Goal: Information Seeking & Learning: Learn about a topic

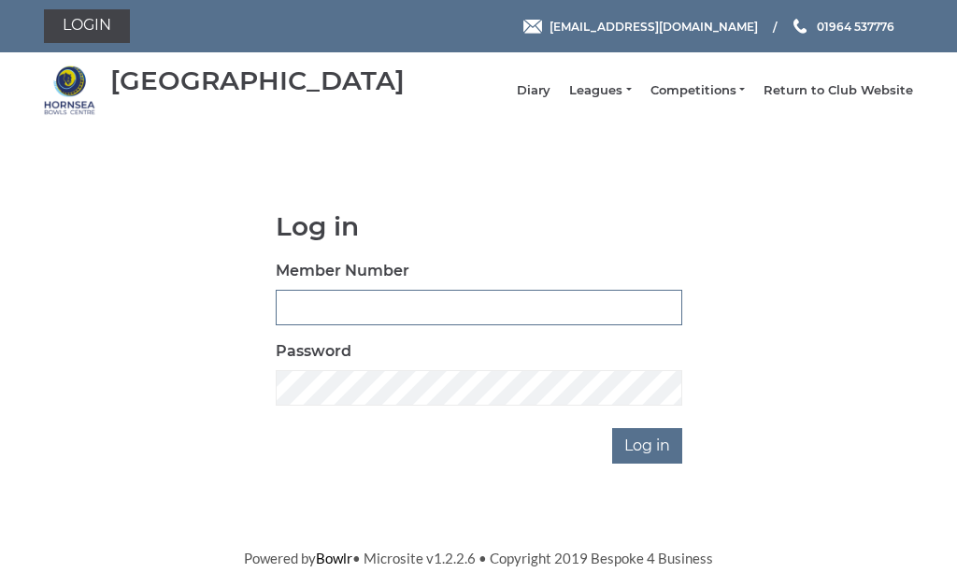
click at [339, 316] on input "Member Number" at bounding box center [479, 307] width 406 height 35
type input "0482"
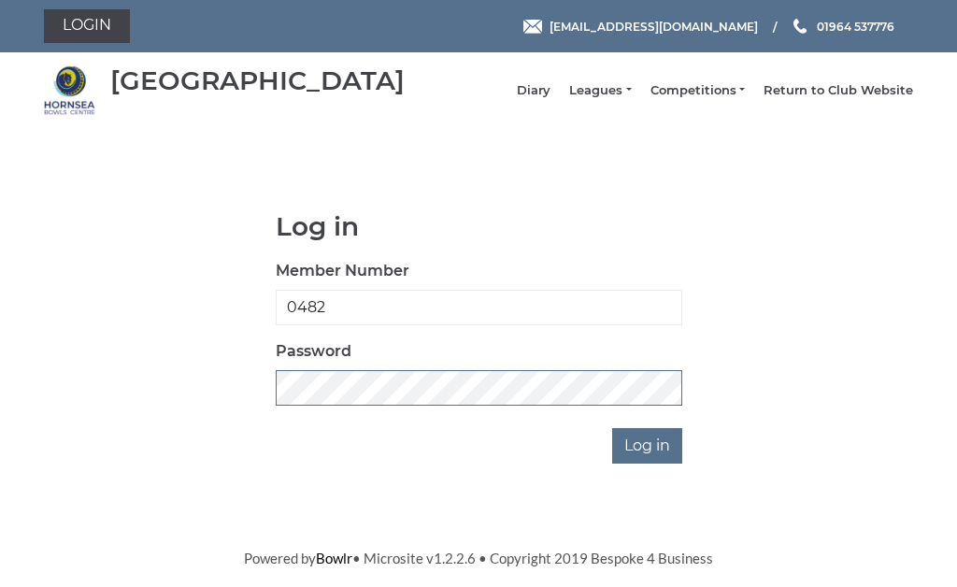
scroll to position [267, 0]
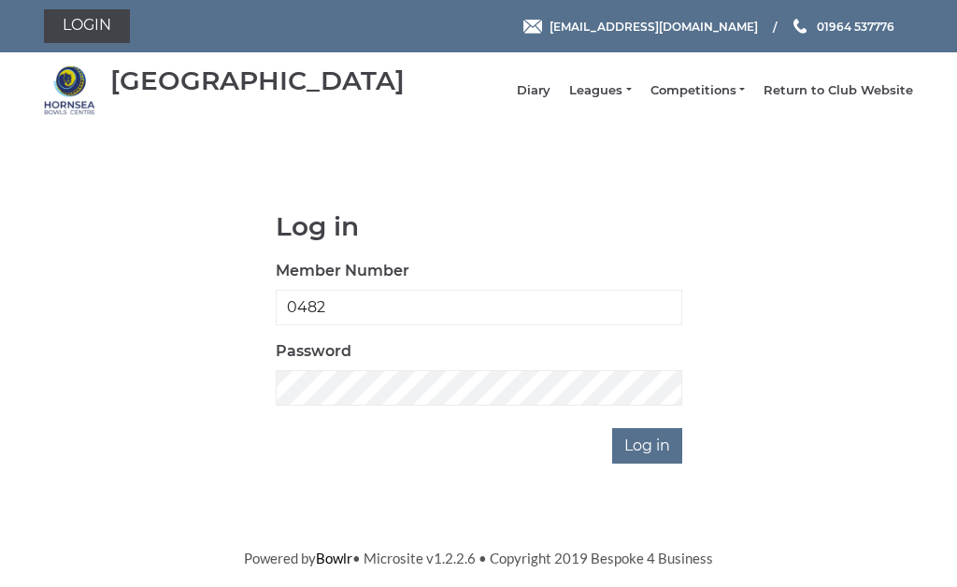
click at [675, 428] on input "Log in" at bounding box center [647, 445] width 70 height 35
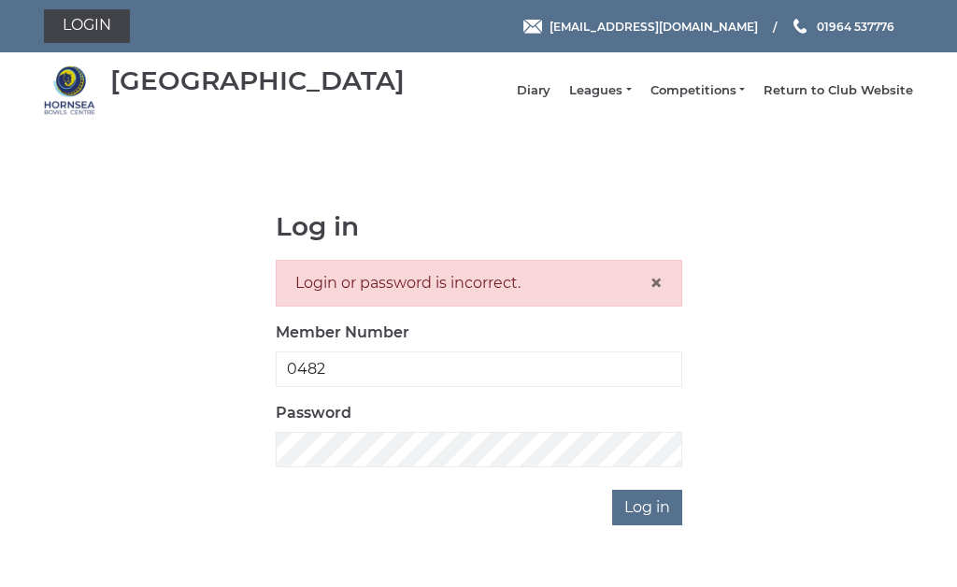
click at [625, 93] on link "Leagues" at bounding box center [600, 90] width 62 height 17
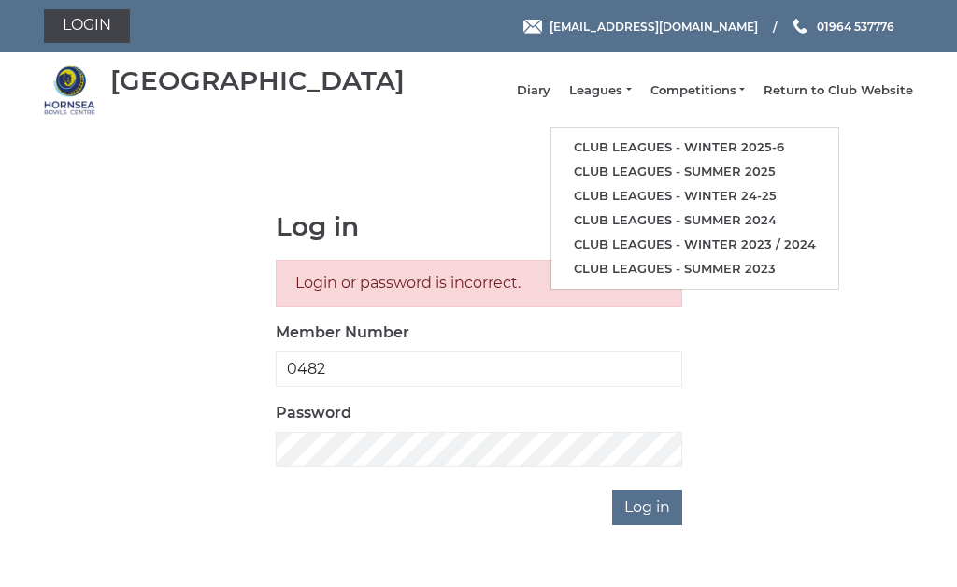
click at [741, 147] on link "Club leagues - Winter 2025-6" at bounding box center [694, 147] width 287 height 24
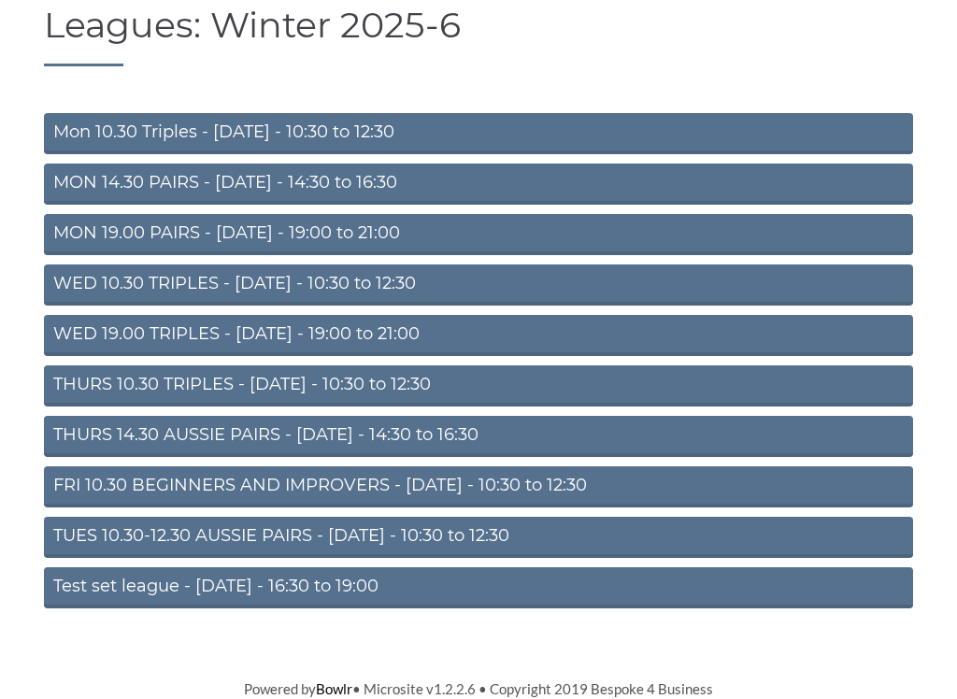
scroll to position [128, 0]
click at [401, 283] on link "WED 10.30 TRIPLES - [DATE] - 10:30 to 12:30" at bounding box center [478, 284] width 869 height 41
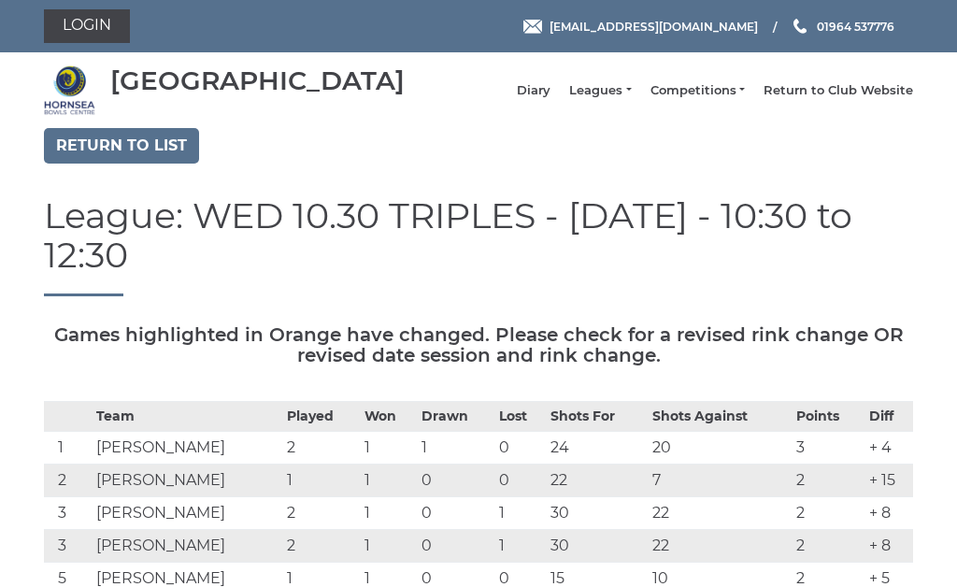
click at [151, 143] on link "Return to list" at bounding box center [121, 145] width 155 height 35
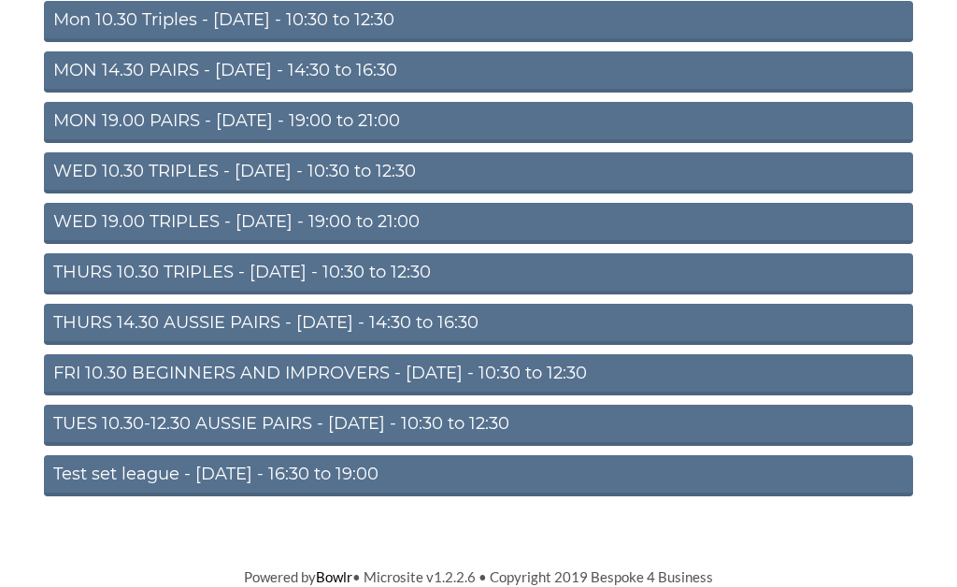
scroll to position [248, 0]
click at [321, 414] on link "TUES 10.30-12.30 AUSSIE PAIRS - [DATE] - 10:30 to 12:30" at bounding box center [478, 424] width 869 height 41
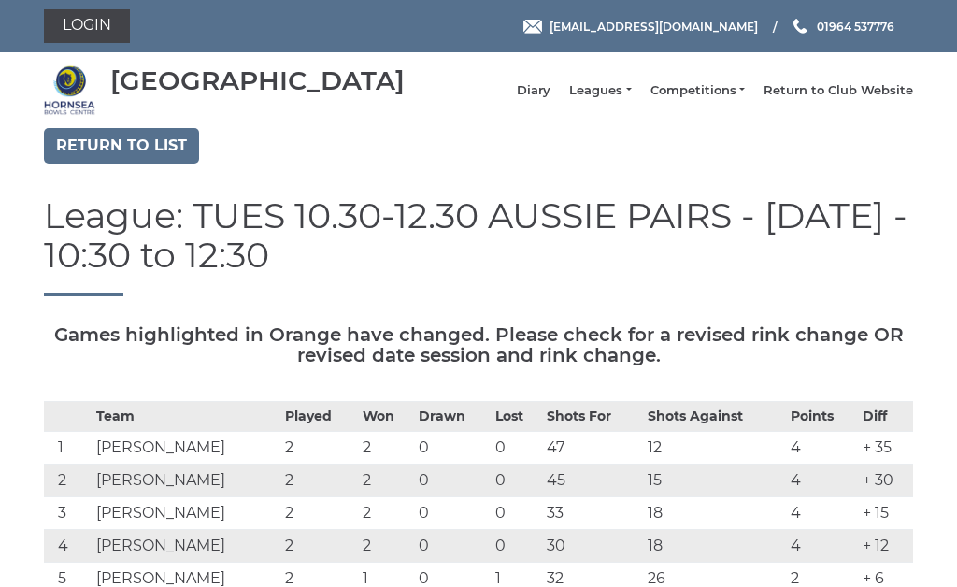
click at [140, 153] on link "Return to list" at bounding box center [121, 145] width 155 height 35
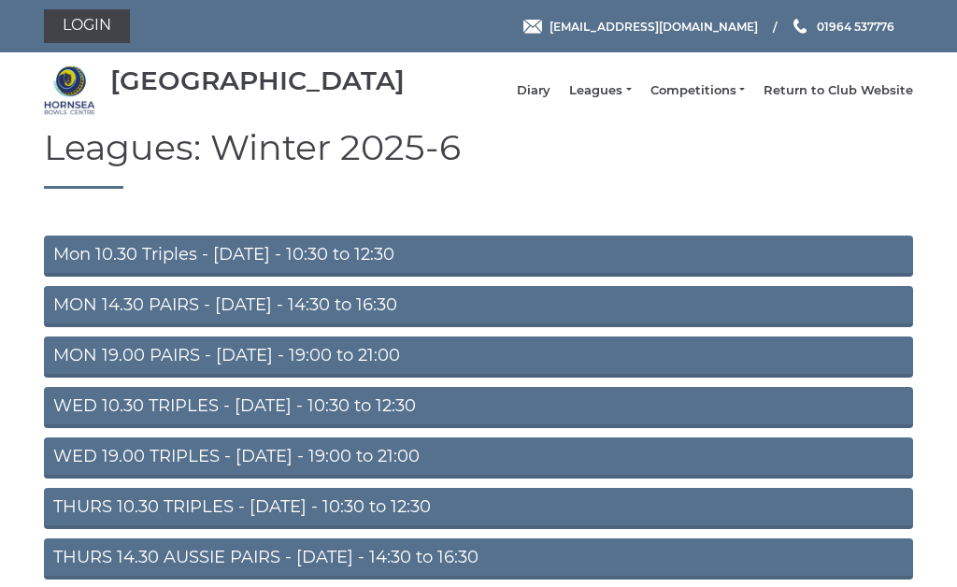
click at [418, 457] on link "WED 19.00 TRIPLES - [DATE] - 19:00 to 21:00" at bounding box center [478, 457] width 869 height 41
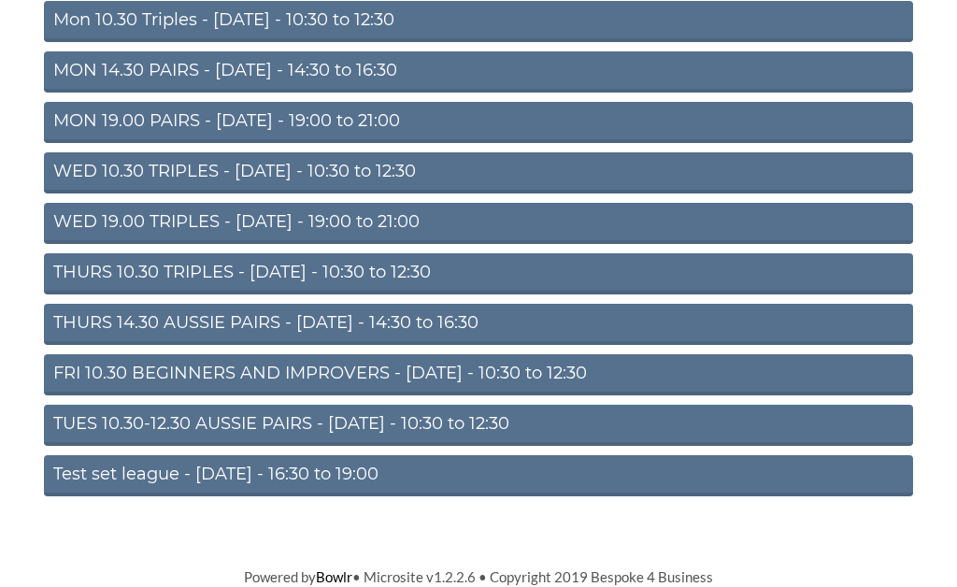
scroll to position [248, 0]
click at [354, 67] on link "MON 14.30 PAIRS - [DATE] - 14:30 to 16:30" at bounding box center [478, 71] width 869 height 41
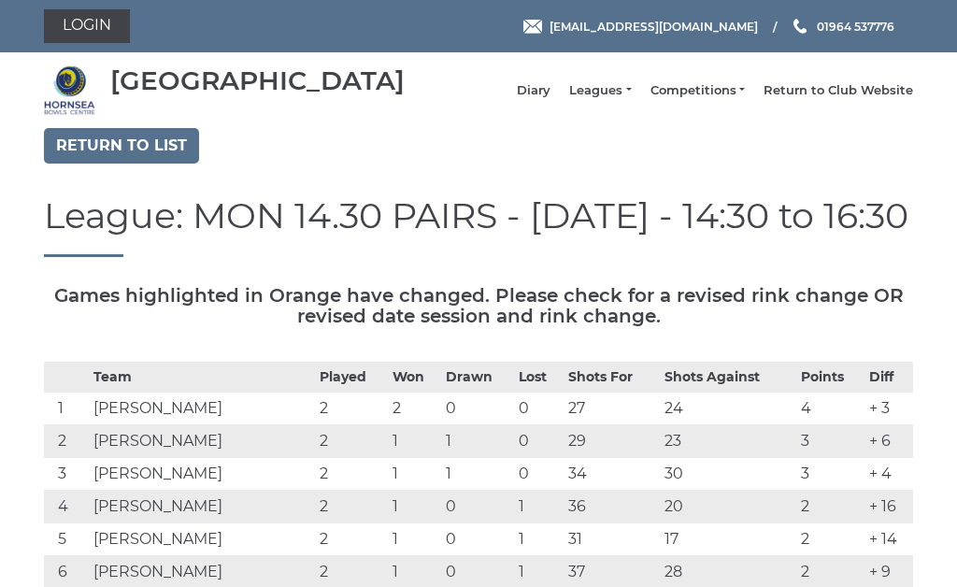
click at [140, 157] on link "Return to list" at bounding box center [121, 145] width 155 height 35
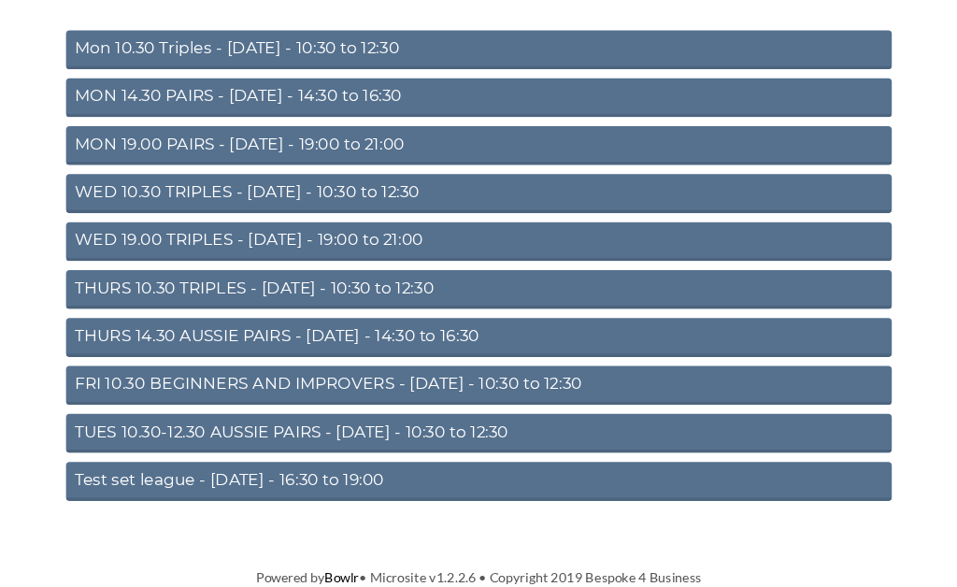
scroll to position [233, 0]
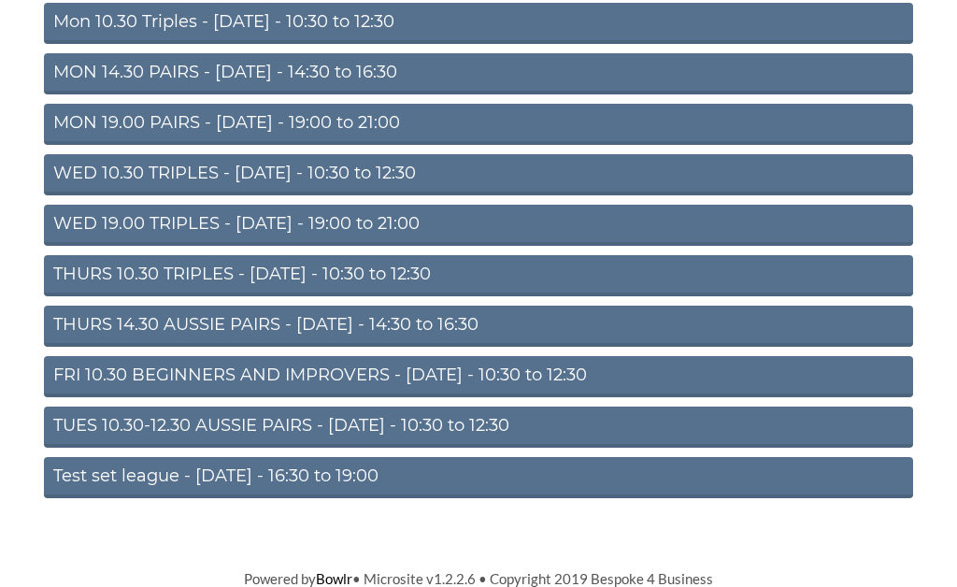
click at [380, 183] on link "WED 10.30 TRIPLES - [DATE] - 10:30 to 12:30" at bounding box center [478, 174] width 869 height 41
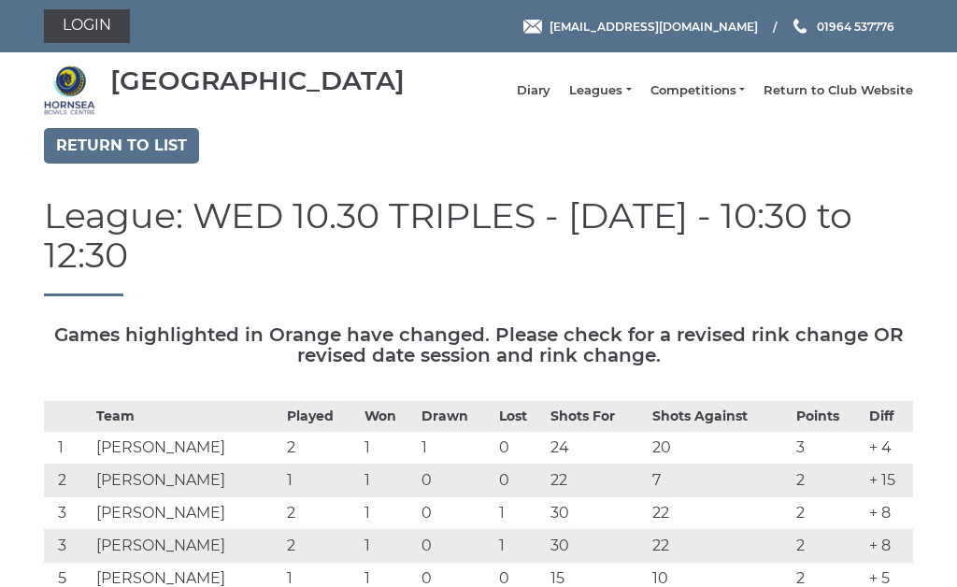
click at [140, 149] on link "Return to list" at bounding box center [121, 145] width 155 height 35
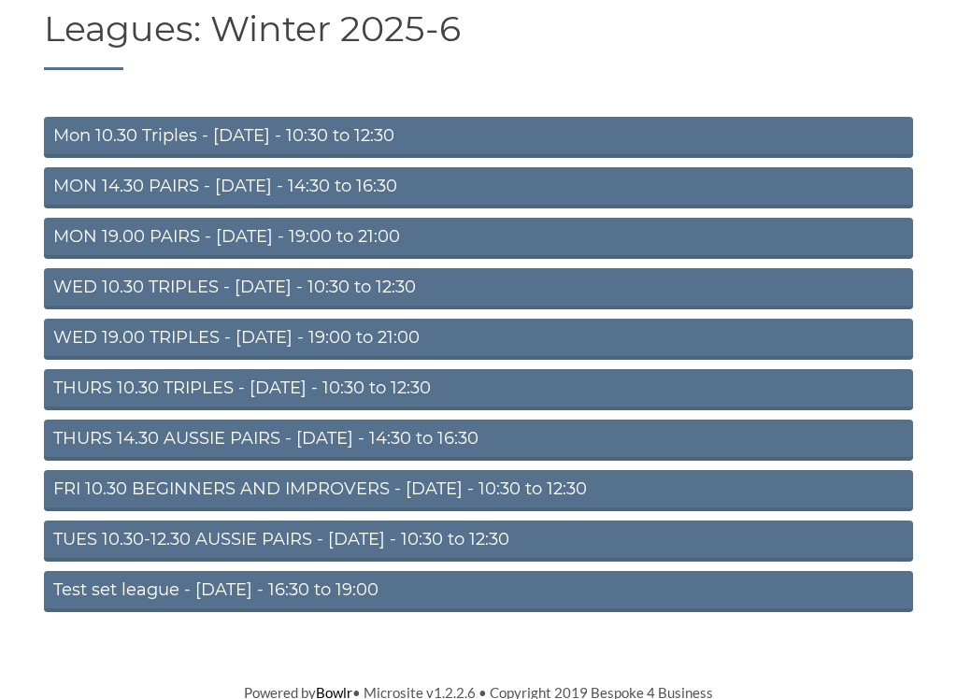
scroll to position [120, 0]
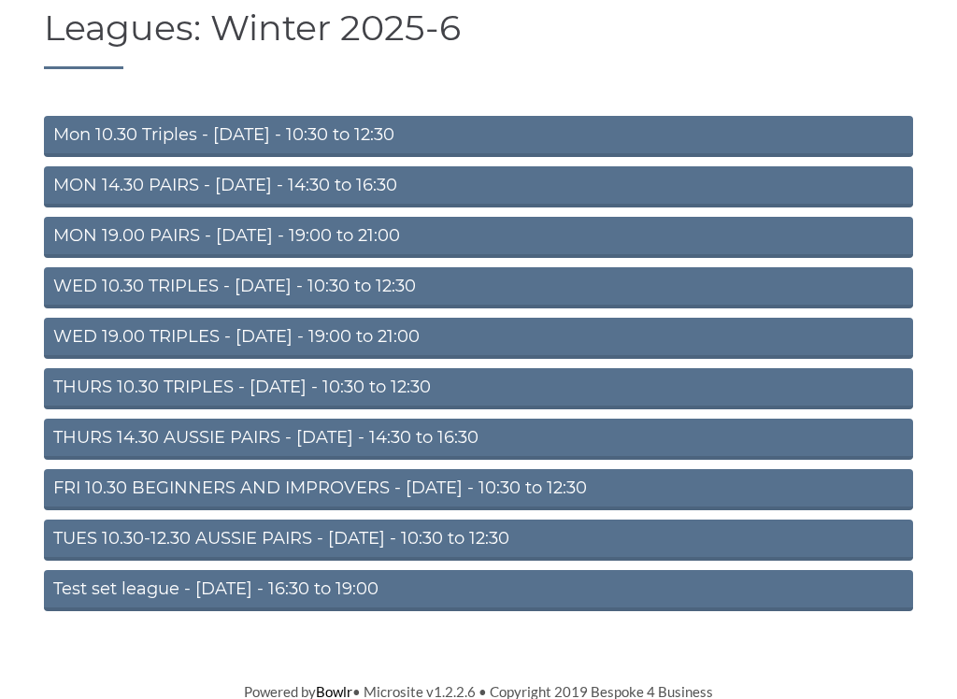
click at [382, 399] on link "THURS 10.30 TRIPLES - [DATE] - 10:30 to 12:30" at bounding box center [478, 388] width 869 height 41
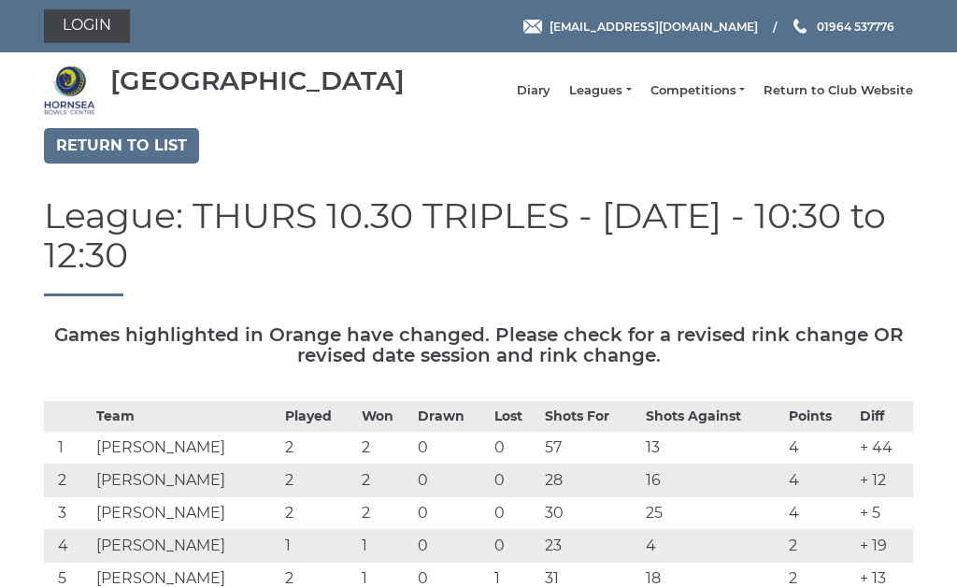
click at [127, 149] on link "Return to list" at bounding box center [121, 145] width 155 height 35
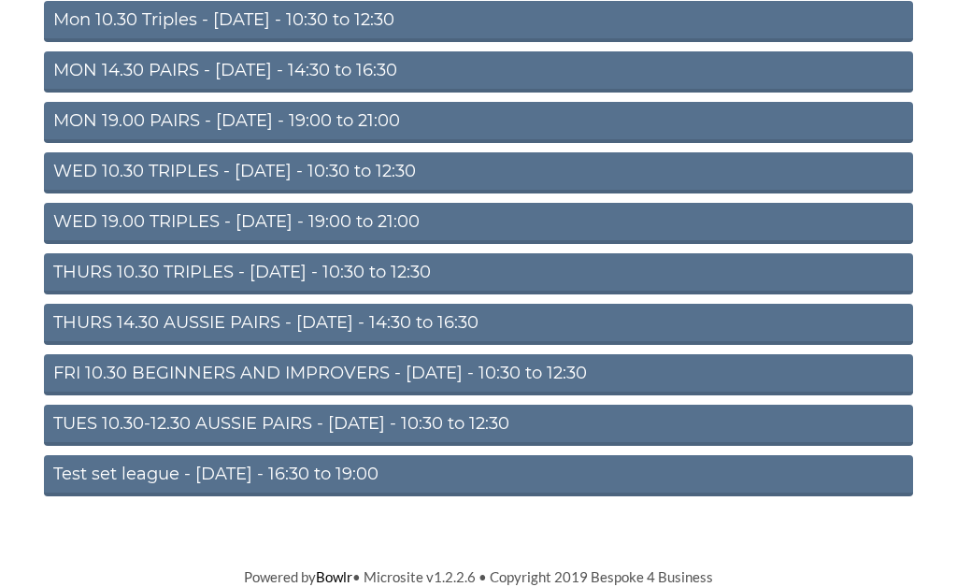
scroll to position [248, 0]
click at [333, 474] on link "Test set league - [DATE] - 16:30 to 19:00" at bounding box center [478, 475] width 869 height 41
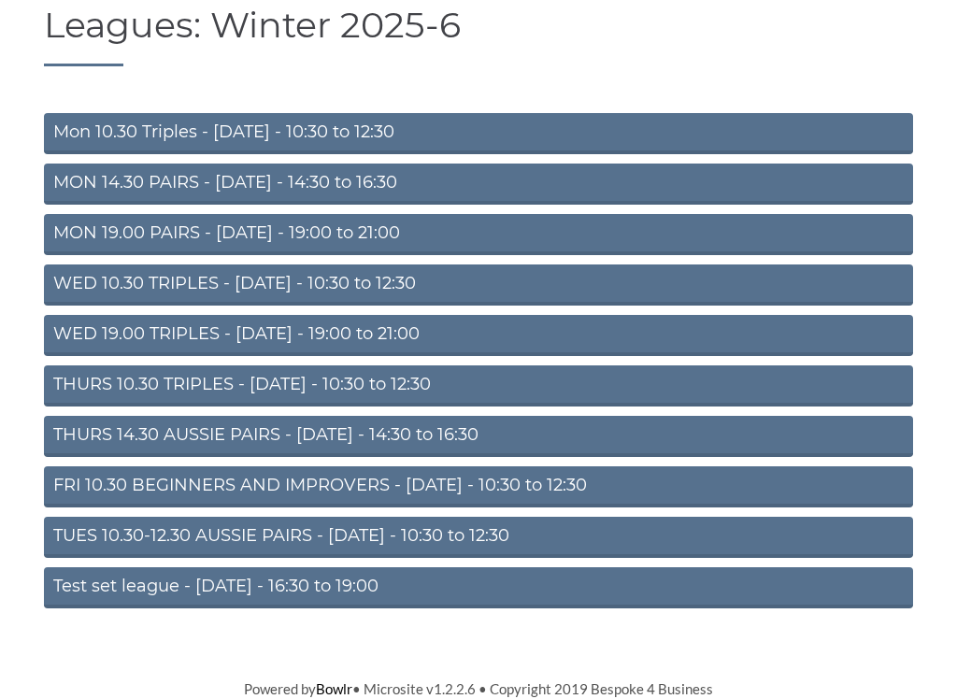
scroll to position [135, 0]
